Goal: Book appointment/travel/reservation

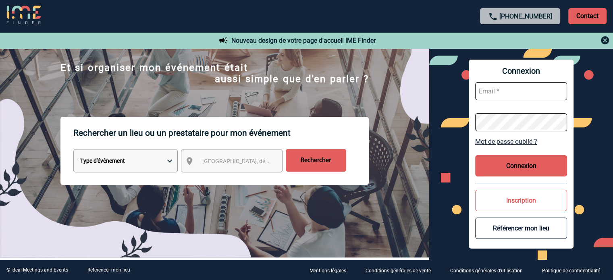
scroll to position [48, 0]
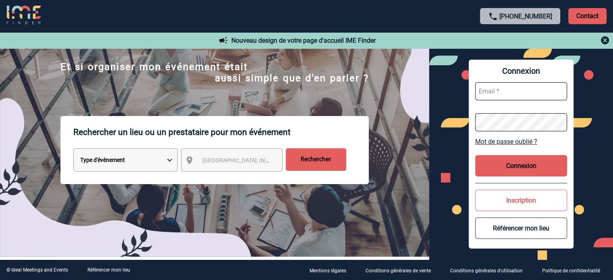
drag, startPoint x: 166, startPoint y: 150, endPoint x: 169, endPoint y: 156, distance: 6.9
click at [169, 156] on div "Type d'évènement Séminaire avec nuitée Réunion Repas de groupe Team Building & …" at bounding box center [125, 162] width 104 height 29
click at [169, 156] on select "Type d'évènement Séminaire avec nuitée Réunion Repas de groupe Team Building & …" at bounding box center [125, 159] width 104 height 23
select select "5"
click at [73, 150] on select "Type d'évènement Séminaire avec nuitée Réunion Repas de groupe Team Building & …" at bounding box center [125, 159] width 104 height 23
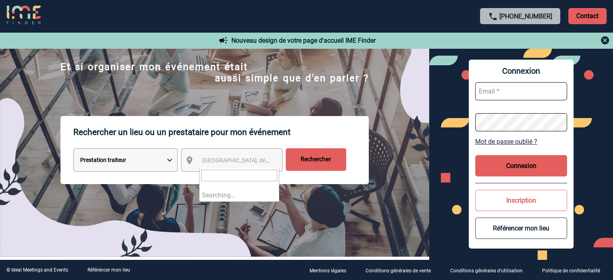
click at [213, 160] on span "Ville, département, région..." at bounding box center [258, 160] width 112 height 6
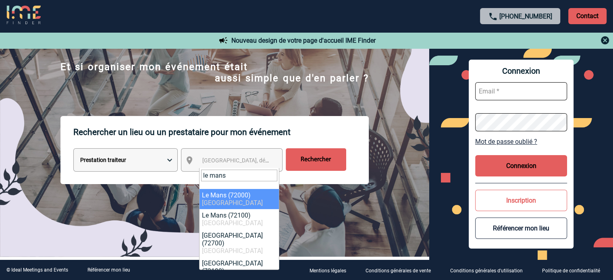
type input "le mans"
select select "6160"
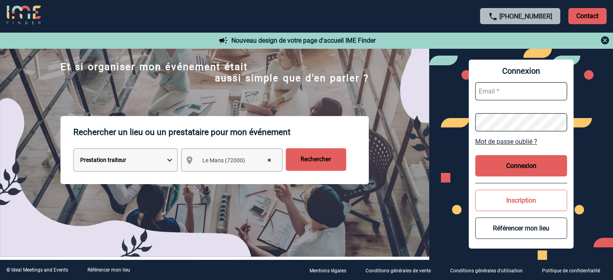
click at [297, 167] on input "Rechercher" at bounding box center [316, 159] width 60 height 23
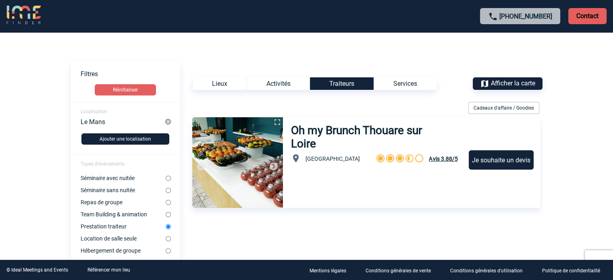
click at [306, 148] on h3 "Oh my Brunch Thouare sur Loire" at bounding box center [369, 137] width 157 height 27
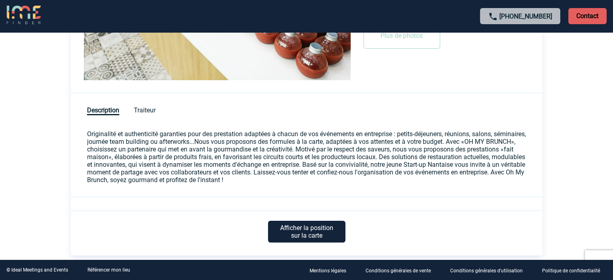
scroll to position [314, 0]
click at [144, 107] on span "Traiteur" at bounding box center [145, 110] width 22 height 9
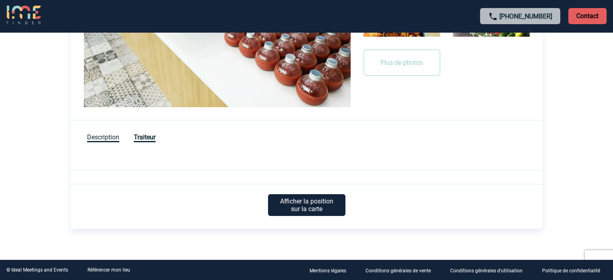
drag, startPoint x: 108, startPoint y: 127, endPoint x: 108, endPoint y: 140, distance: 12.9
click at [108, 140] on div "Description Traiteur" at bounding box center [307, 133] width 472 height 24
click at [108, 140] on span "Description" at bounding box center [103, 137] width 32 height 9
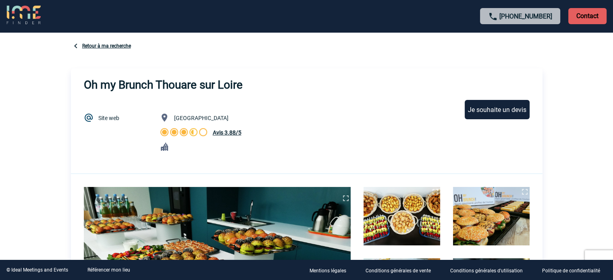
scroll to position [0, 0]
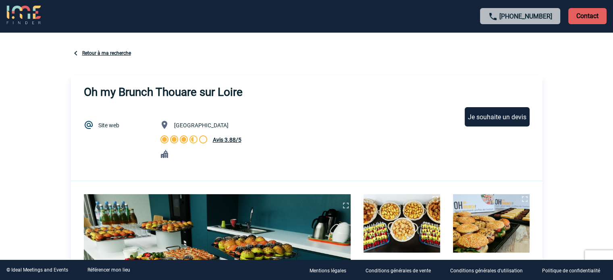
click at [503, 114] on div "Je souhaite un devis" at bounding box center [497, 116] width 65 height 19
